Goal: Task Accomplishment & Management: Use online tool/utility

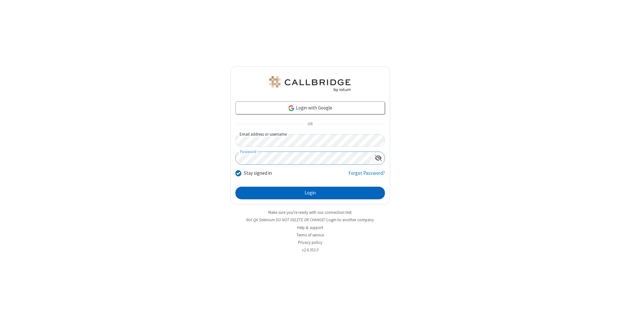
click at [310, 193] on button "Login" at bounding box center [310, 193] width 150 height 13
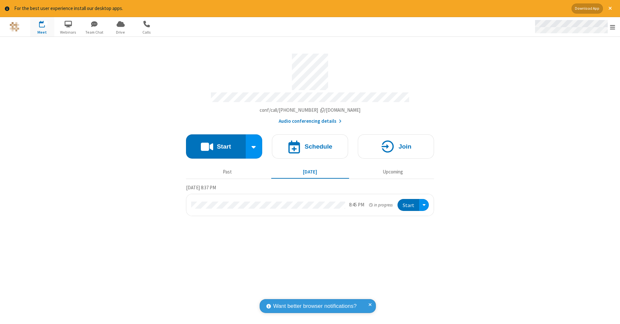
click at [613, 27] on span "Open menu" at bounding box center [612, 27] width 5 height 6
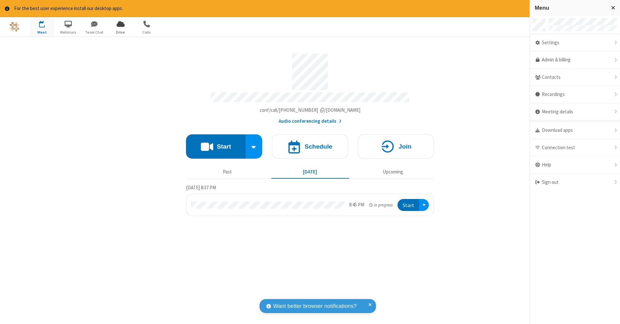
click at [120, 32] on span "Drive" at bounding box center [120, 32] width 24 height 6
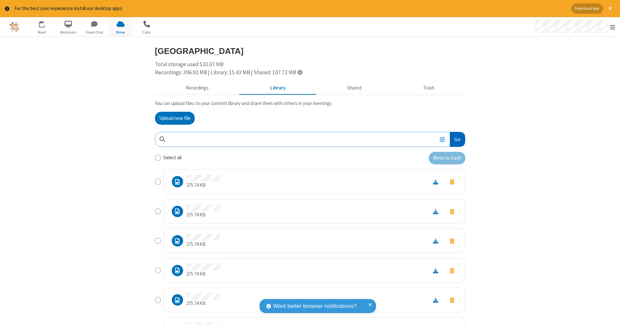
click at [455, 138] on button "Go" at bounding box center [457, 139] width 15 height 15
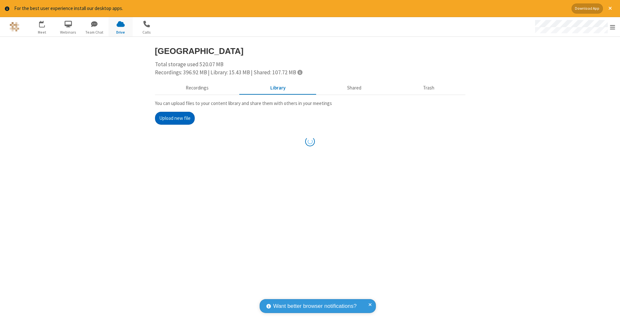
click at [175, 117] on button "Upload new file" at bounding box center [175, 118] width 40 height 13
